Goal: Task Accomplishment & Management: Manage account settings

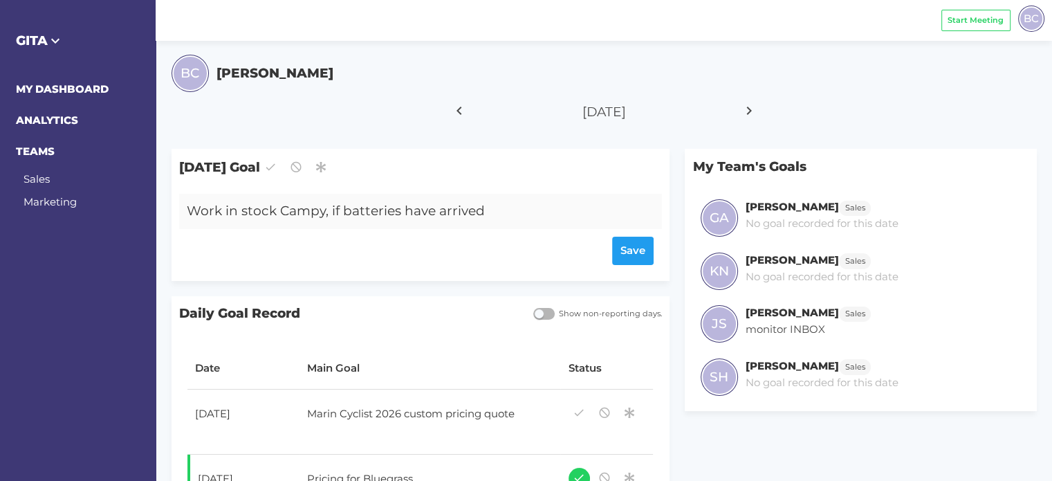
click at [349, 232] on form "Work in stock Campy, if batteries have arrived Save" at bounding box center [420, 229] width 467 height 71
click at [458, 229] on form "Work in stock Campy, if batteries have arrived Save" at bounding box center [420, 229] width 467 height 71
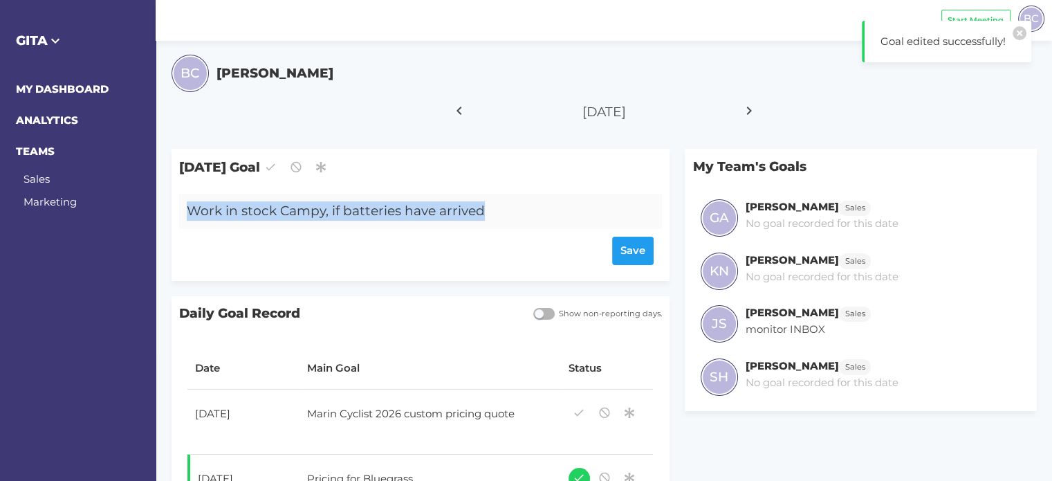
drag, startPoint x: 501, startPoint y: 207, endPoint x: 224, endPoint y: 208, distance: 276.7
click at [186, 207] on div "Work in stock Campy, if batteries have arrived" at bounding box center [400, 211] width 443 height 35
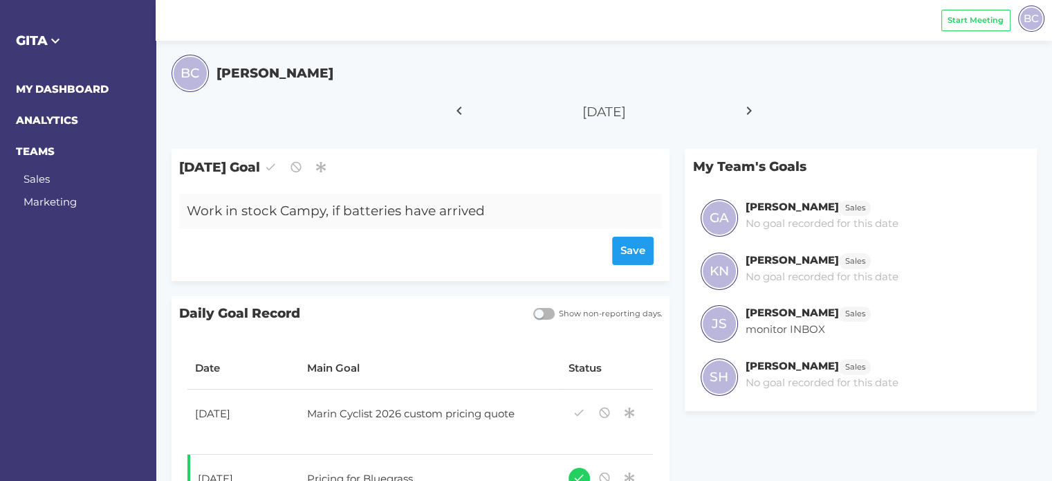
click at [510, 212] on div "Work in stock Campy, if batteries have arrived" at bounding box center [400, 211] width 443 height 35
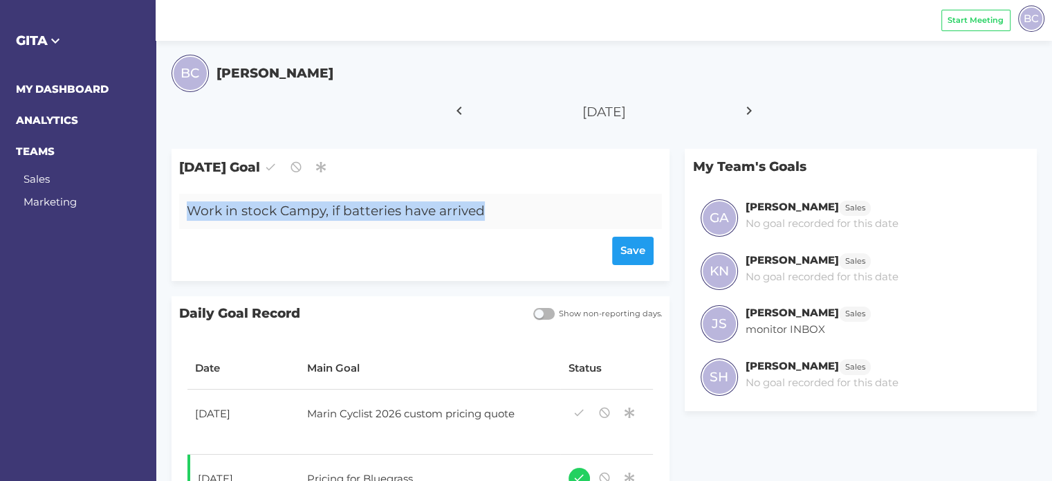
drag, startPoint x: 411, startPoint y: 212, endPoint x: 180, endPoint y: 215, distance: 231.1
click at [177, 215] on div "Work in stock Campy, if batteries have arrived Save" at bounding box center [421, 233] width 498 height 95
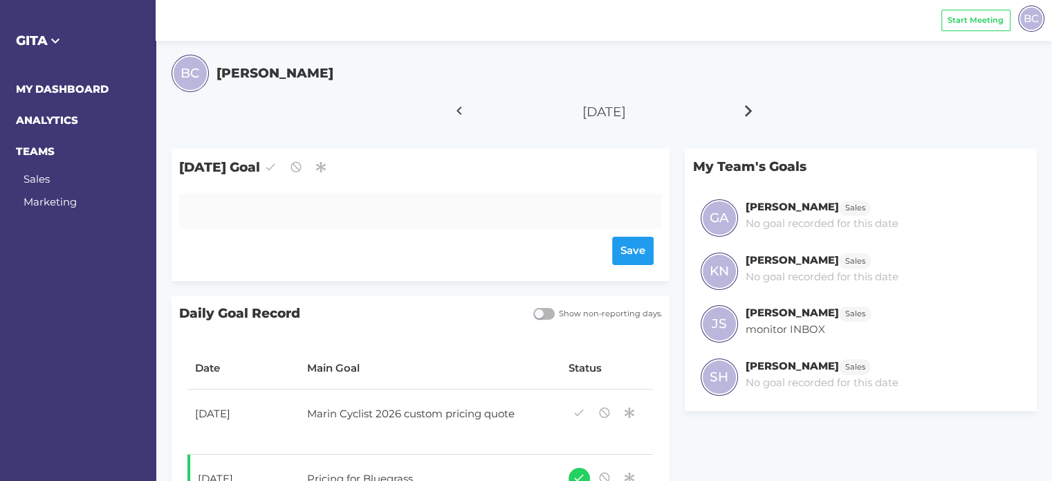
click at [746, 109] on icon at bounding box center [749, 110] width 24 height 35
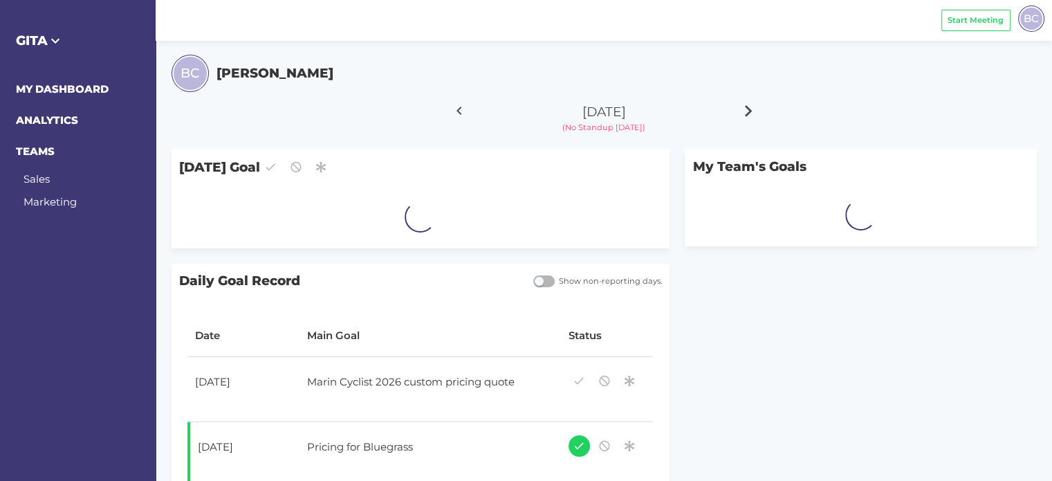
click at [746, 110] on icon at bounding box center [749, 110] width 24 height 35
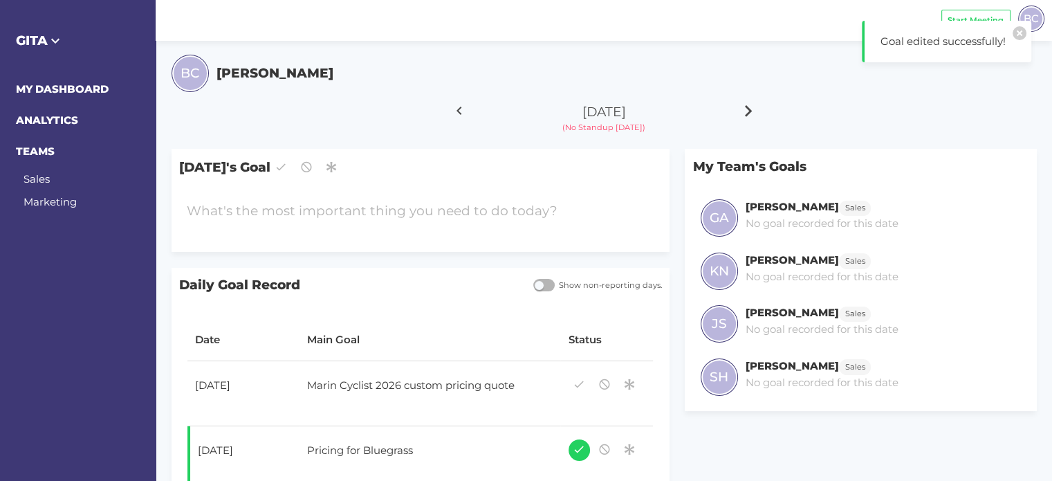
click at [746, 110] on icon at bounding box center [749, 110] width 24 height 35
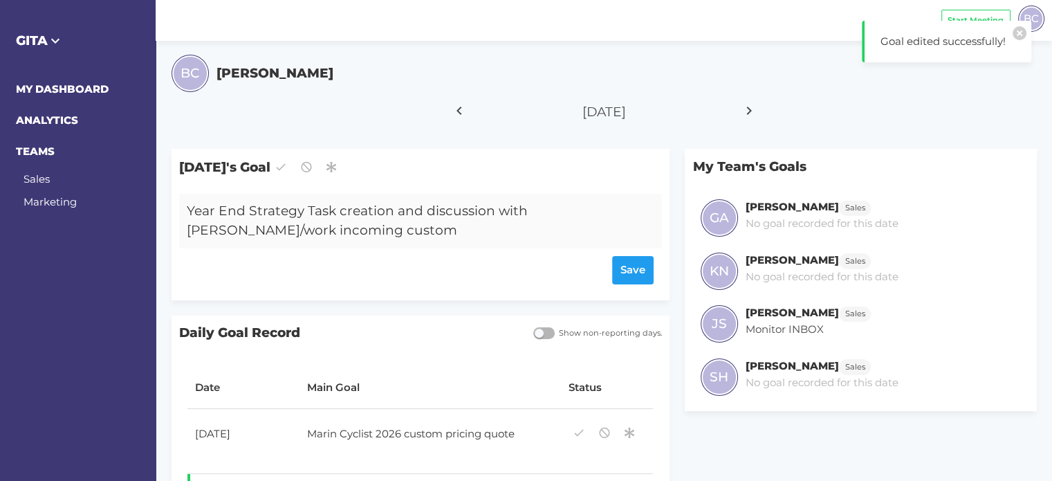
click at [335, 233] on div "Year End Strategy Task creation and discussion with [PERSON_NAME]/work incoming…" at bounding box center [400, 221] width 443 height 55
click at [339, 234] on div "Year End Strategy Task creation and discussion with [PERSON_NAME]/work incoming…" at bounding box center [400, 221] width 443 height 55
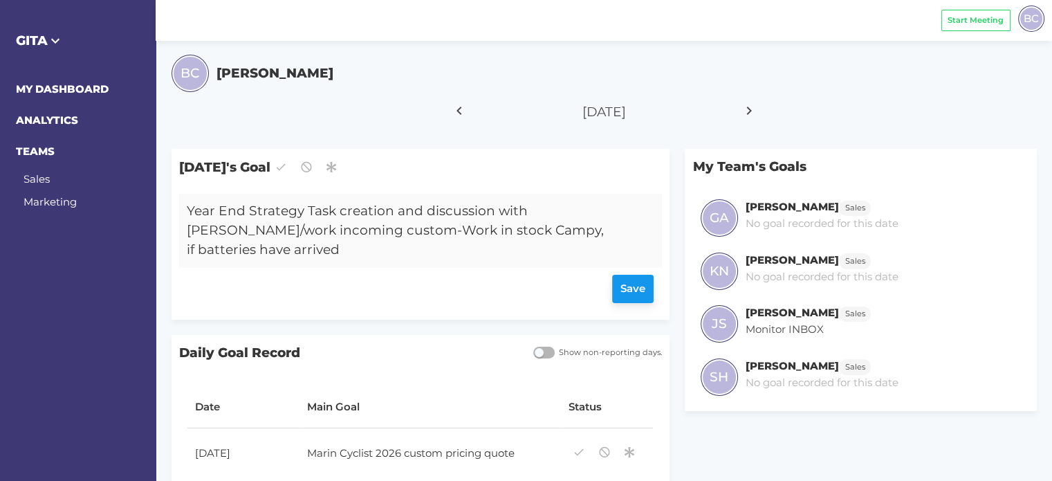
click at [636, 275] on div "Save" at bounding box center [420, 289] width 467 height 28
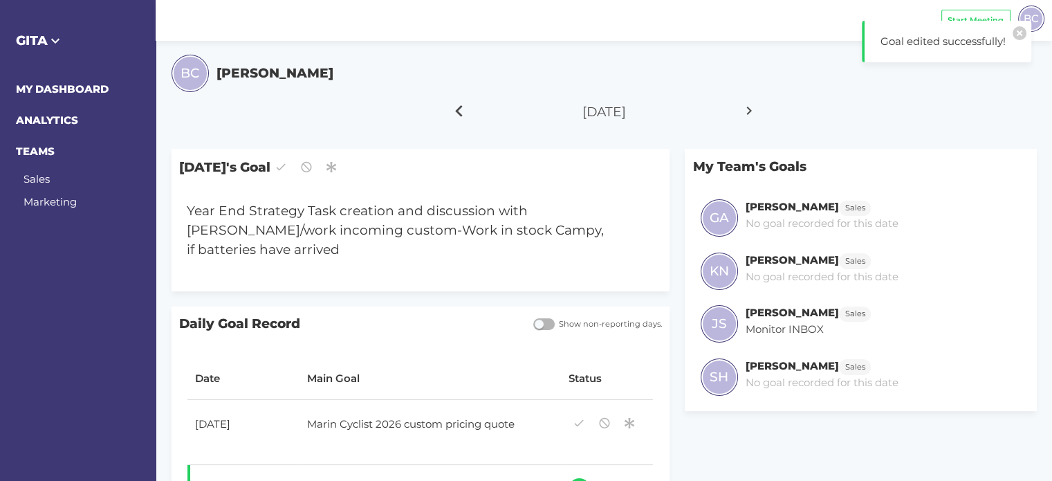
click at [454, 113] on icon at bounding box center [460, 110] width 24 height 35
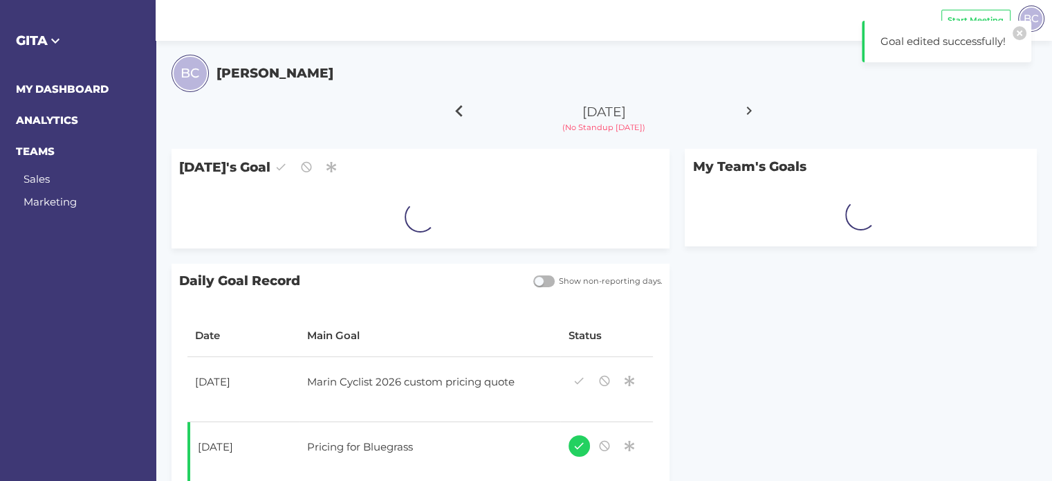
click at [454, 113] on icon at bounding box center [460, 110] width 24 height 35
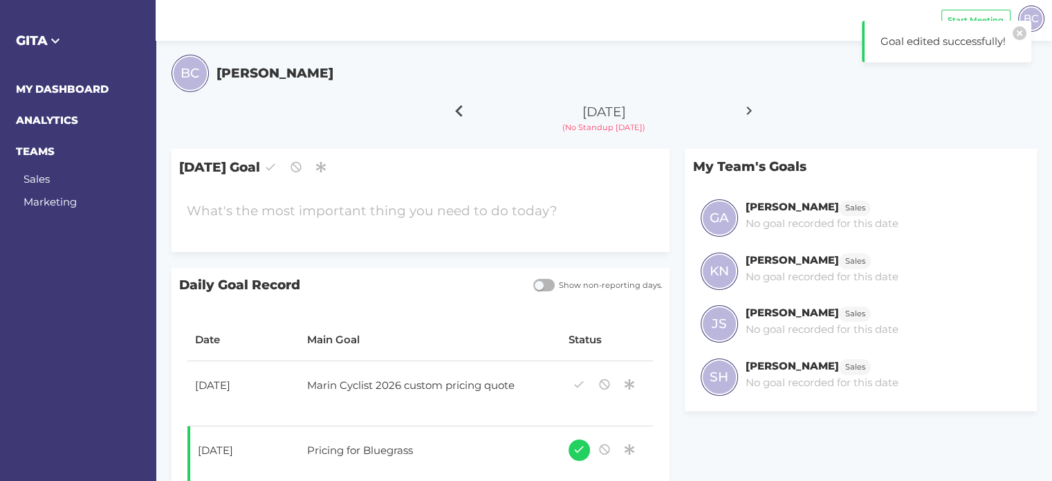
click at [454, 113] on icon at bounding box center [460, 110] width 24 height 35
click at [306, 212] on div at bounding box center [400, 211] width 443 height 35
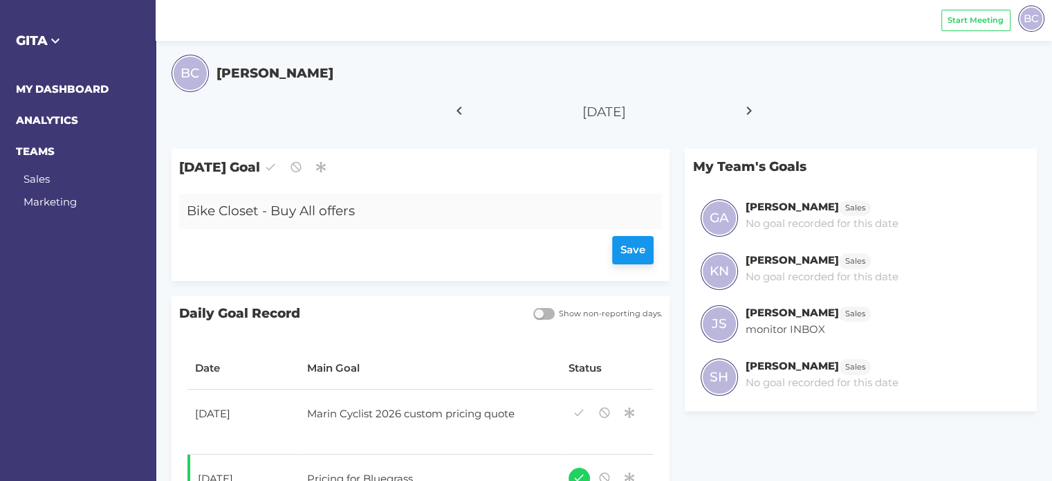
click at [628, 252] on div "Save" at bounding box center [420, 251] width 467 height 28
